Goal: Information Seeking & Learning: Learn about a topic

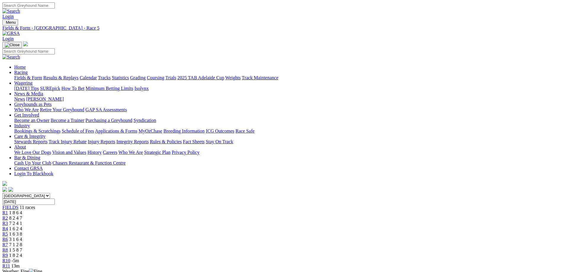
click at [342, 153] on iframe at bounding box center [284, 136] width 568 height 272
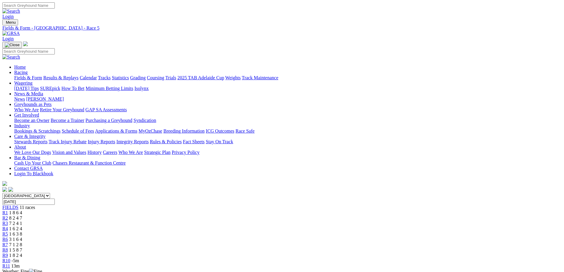
click at [8, 237] on link "R6" at bounding box center [5, 239] width 6 height 5
click at [337, 242] on div "R7 7 1 2 8" at bounding box center [281, 244] width 559 height 5
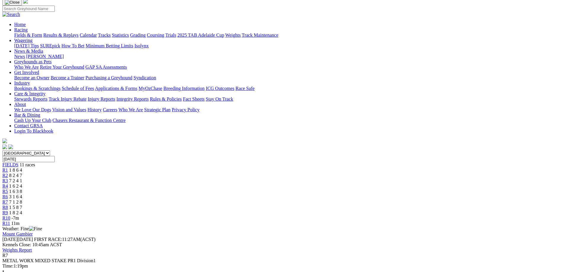
scroll to position [30, 0]
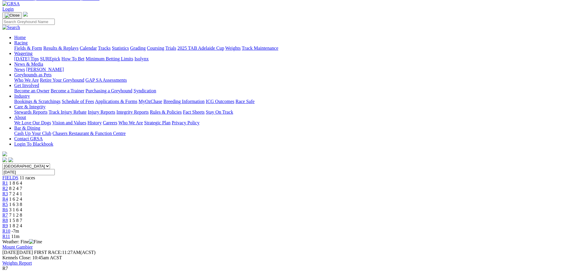
click at [22, 218] on span "1 5 8 7" at bounding box center [15, 220] width 13 height 5
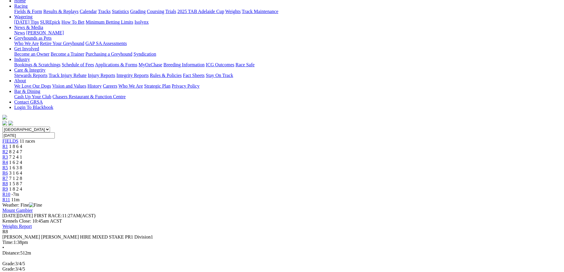
scroll to position [30, 0]
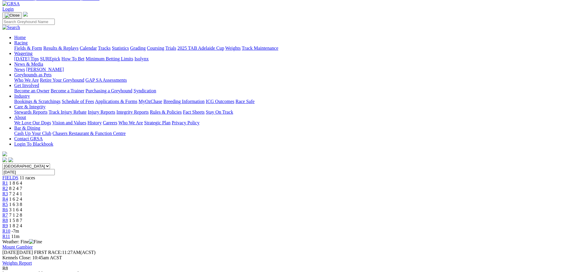
click at [8, 223] on link "R9" at bounding box center [5, 225] width 6 height 5
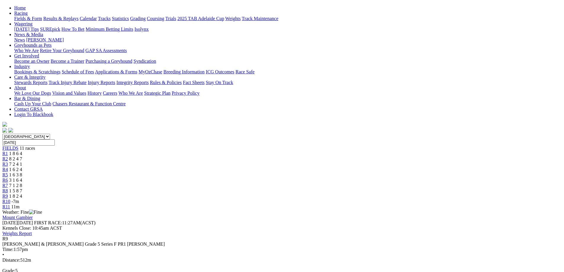
scroll to position [89, 0]
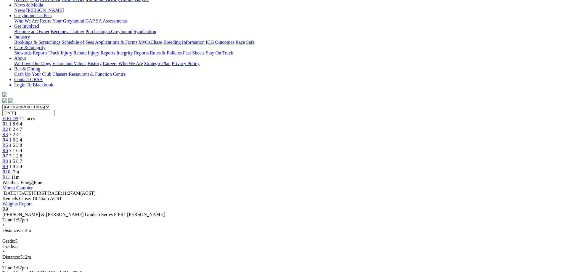
click at [19, 169] on span "-7m" at bounding box center [16, 171] width 8 height 5
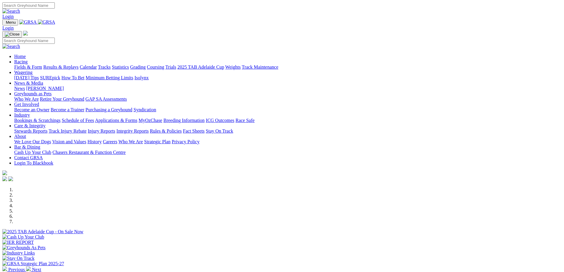
scroll to position [178, 0]
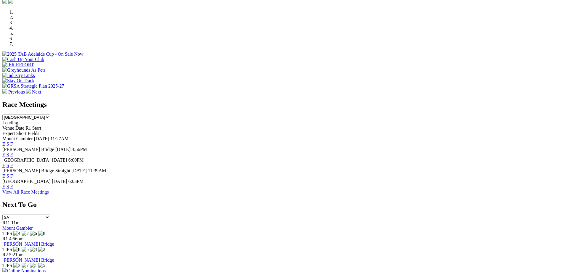
click at [13, 141] on link "F" at bounding box center [11, 143] width 3 height 5
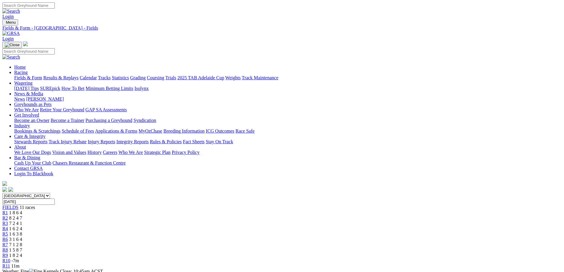
click at [8, 231] on link "R5" at bounding box center [5, 233] width 6 height 5
click at [8, 221] on span "R3" at bounding box center [5, 223] width 6 height 5
click at [8, 226] on span "R4" at bounding box center [5, 228] width 6 height 5
